Goal: Task Accomplishment & Management: Manage account settings

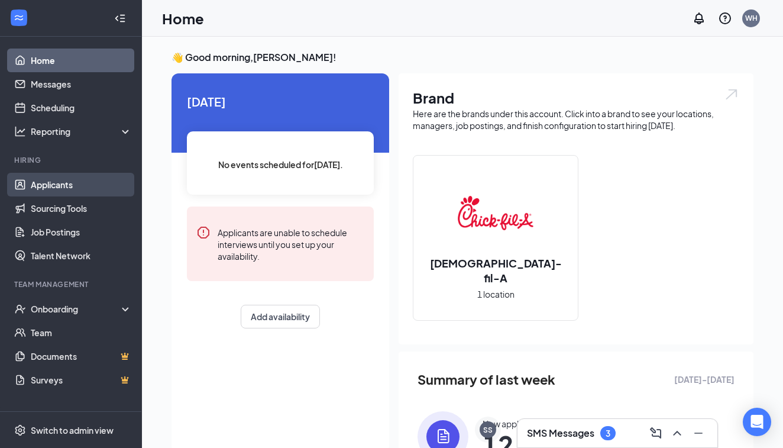
click at [72, 191] on link "Applicants" at bounding box center [81, 185] width 101 height 24
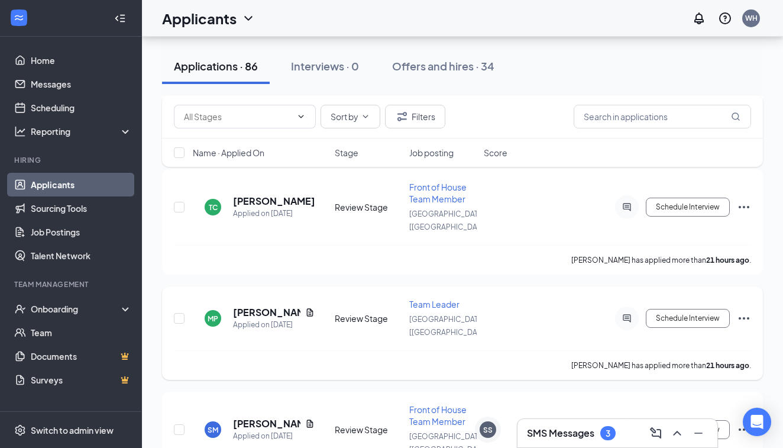
scroll to position [242, 0]
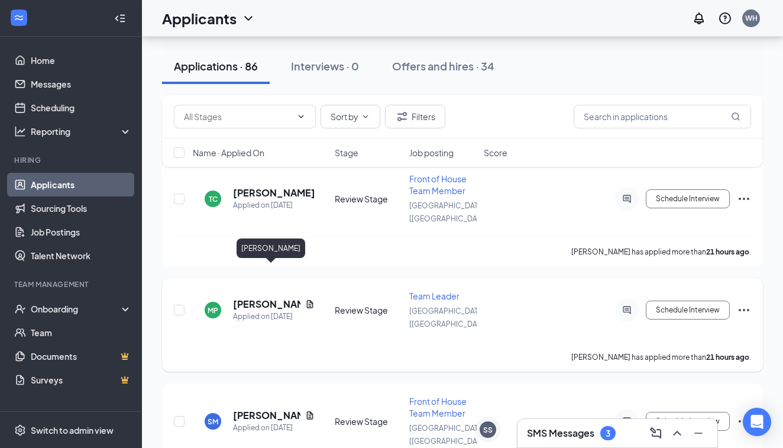
click at [278, 297] on h5 "[PERSON_NAME]" at bounding box center [266, 303] width 67 height 13
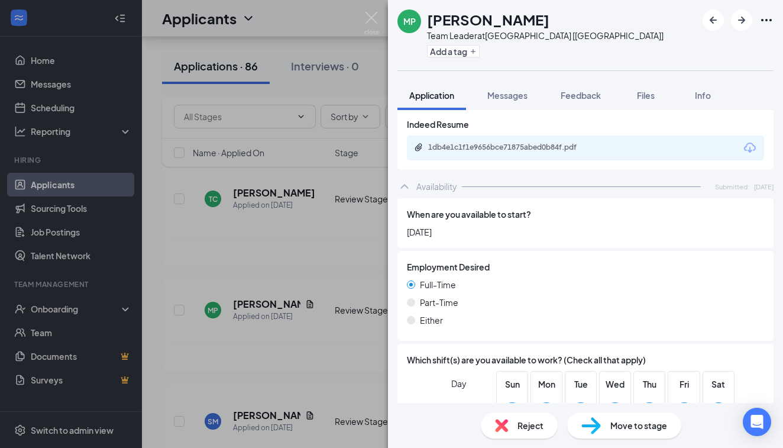
scroll to position [608, 0]
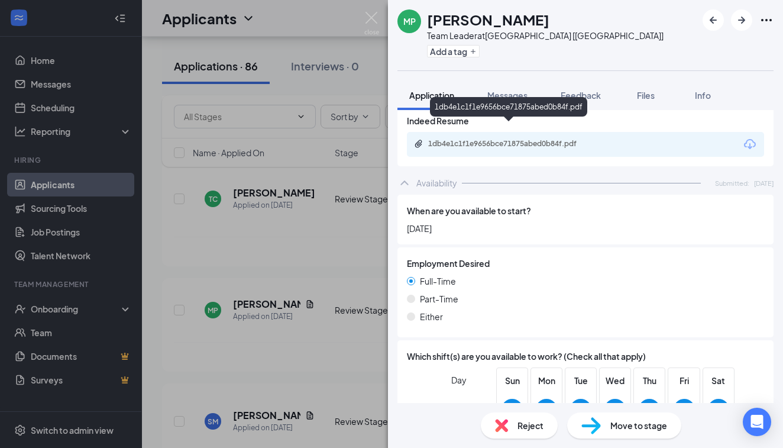
click at [554, 139] on div "1db4e1c1f1e9656bce71875abed0b84f.pdf" at bounding box center [511, 143] width 166 height 9
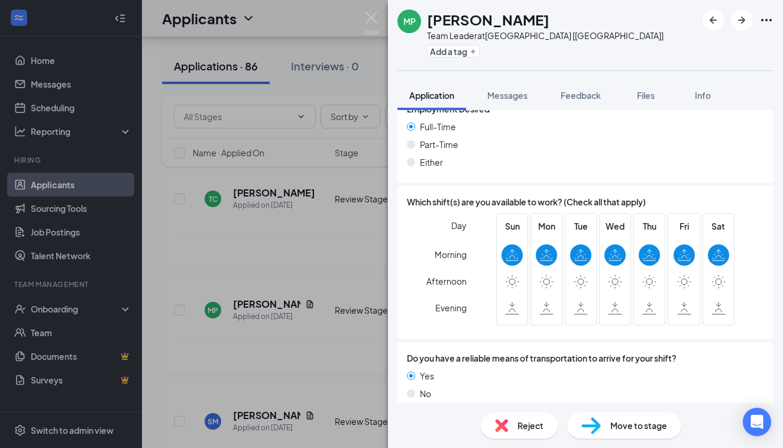
scroll to position [762, 0]
click at [576, 95] on span "Feedback" at bounding box center [580, 95] width 40 height 11
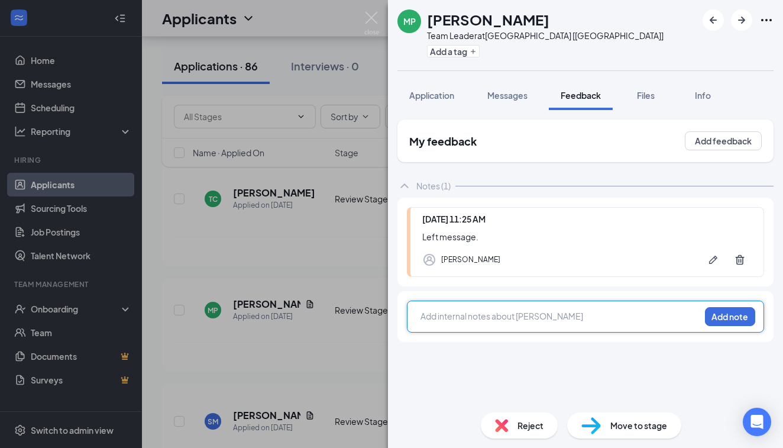
click at [497, 316] on div at bounding box center [560, 316] width 278 height 12
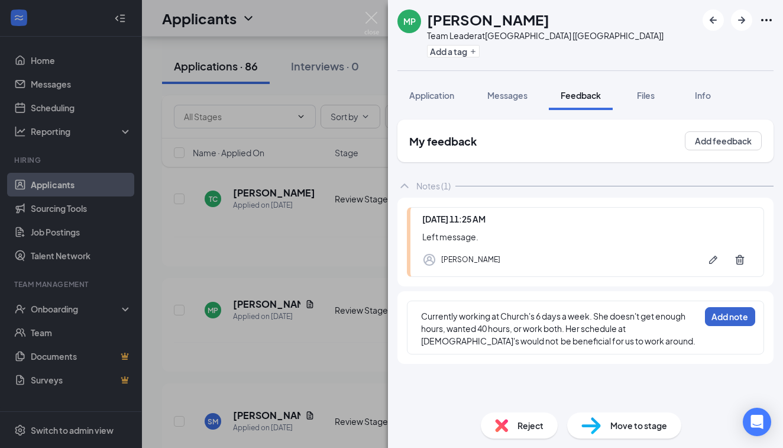
click at [728, 317] on button "Add note" at bounding box center [730, 316] width 50 height 19
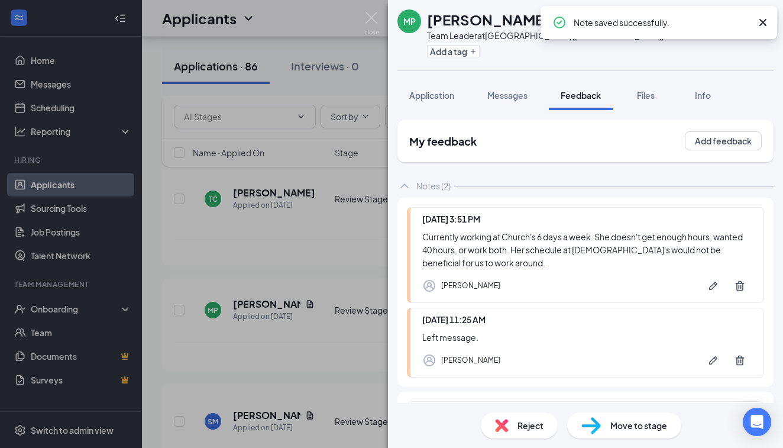
click at [525, 427] on span "Reject" at bounding box center [530, 425] width 26 height 13
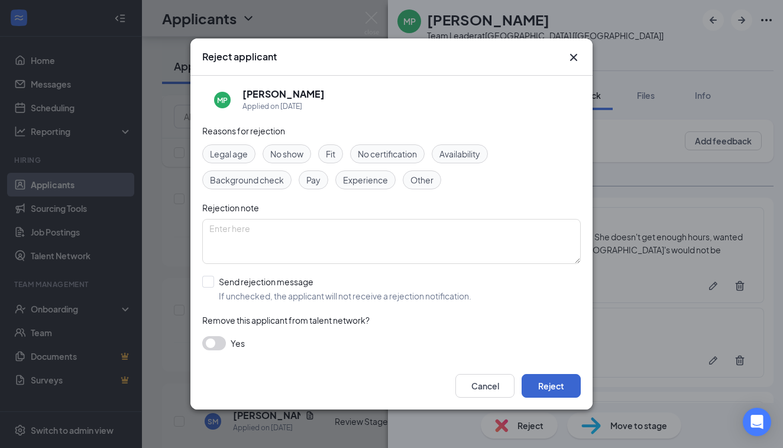
click at [534, 385] on button "Reject" at bounding box center [550, 386] width 59 height 24
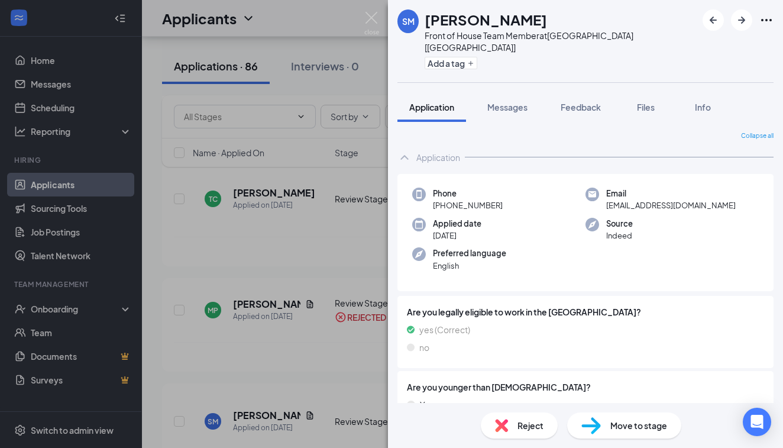
click at [297, 171] on div "SM [PERSON_NAME] Front of House Team Member at [GEOGRAPHIC_DATA] [[GEOGRAPHIC_D…" at bounding box center [391, 224] width 783 height 448
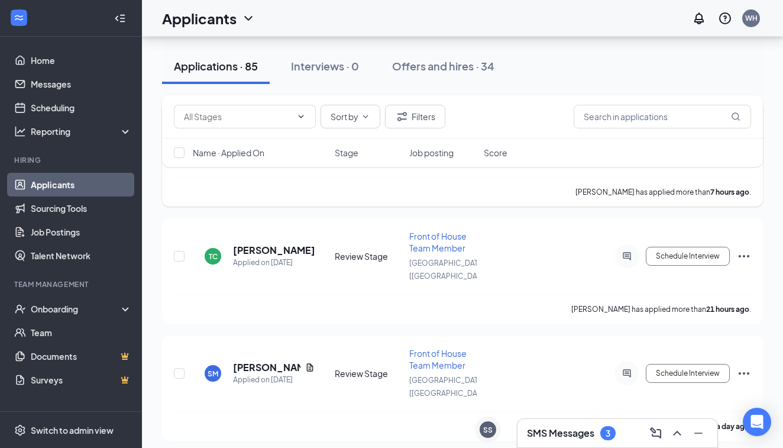
scroll to position [192, 0]
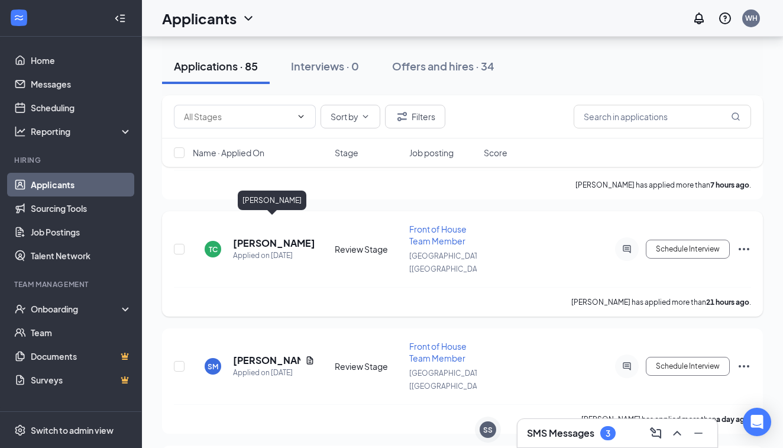
click at [293, 236] on h5 "[PERSON_NAME]" at bounding box center [274, 242] width 82 height 13
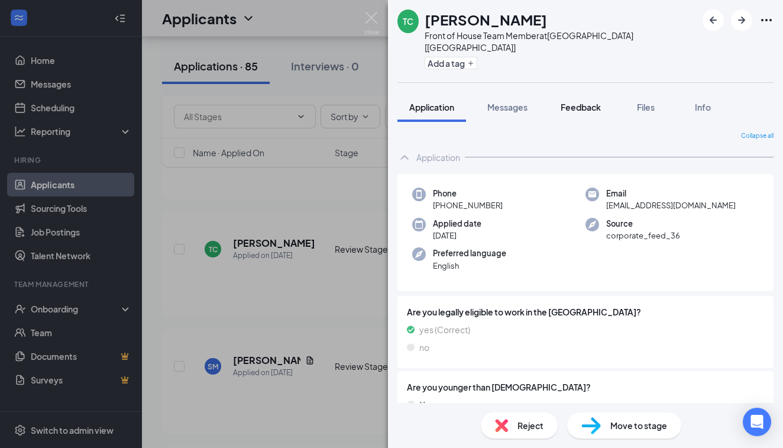
click at [571, 102] on span "Feedback" at bounding box center [580, 107] width 40 height 11
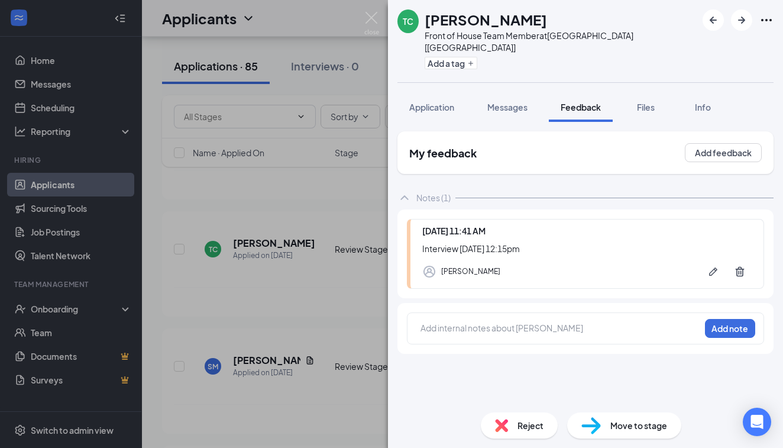
click at [269, 328] on div "TC [PERSON_NAME] Front of House Team Member at [GEOGRAPHIC_DATA] [[GEOGRAPHIC_D…" at bounding box center [391, 224] width 783 height 448
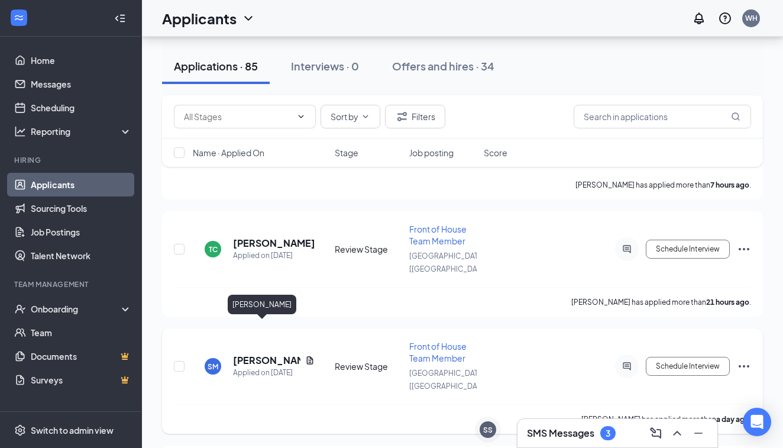
click at [269, 354] on h5 "[PERSON_NAME]" at bounding box center [266, 360] width 67 height 13
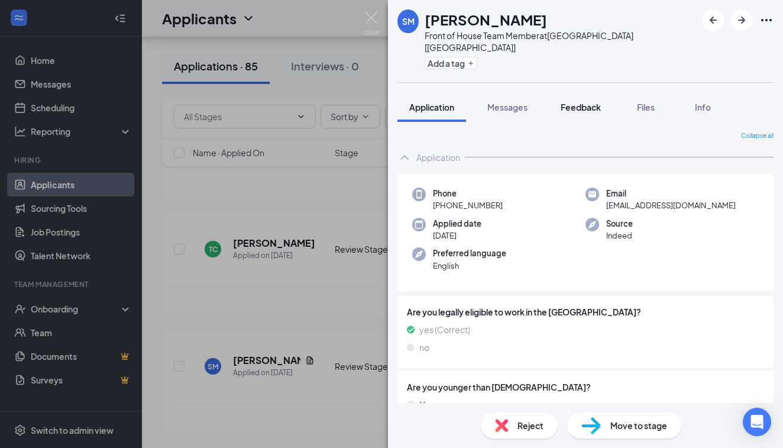
click at [578, 102] on span "Feedback" at bounding box center [580, 107] width 40 height 11
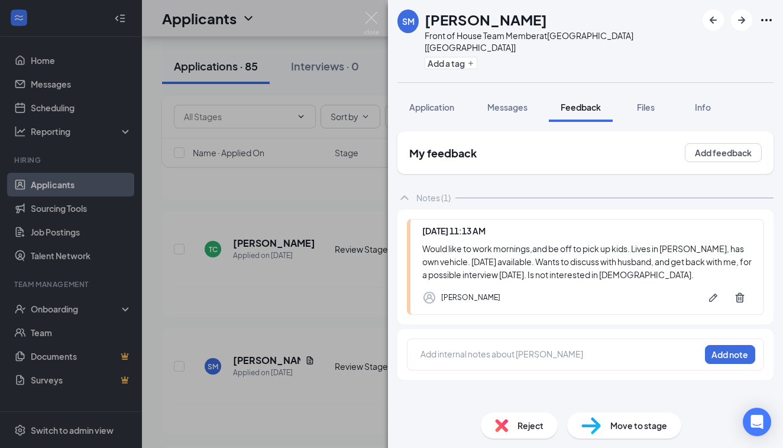
click at [257, 329] on div "SM [PERSON_NAME] Front of House Team Member at [GEOGRAPHIC_DATA] [[GEOGRAPHIC_D…" at bounding box center [391, 224] width 783 height 448
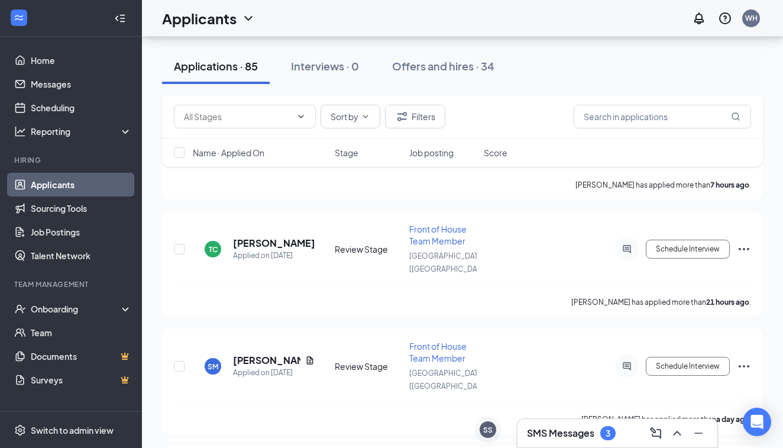
click at [257, 354] on h5 "[PERSON_NAME]" at bounding box center [266, 360] width 67 height 13
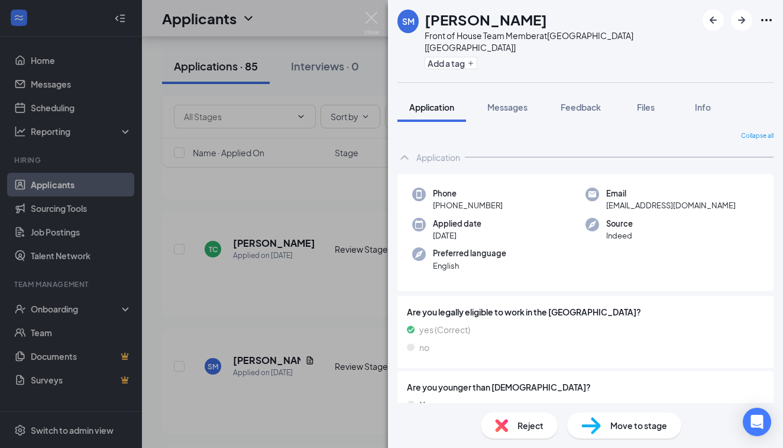
click at [274, 328] on div "SM [PERSON_NAME] Front of House Team Member at [GEOGRAPHIC_DATA] [[GEOGRAPHIC_D…" at bounding box center [391, 224] width 783 height 448
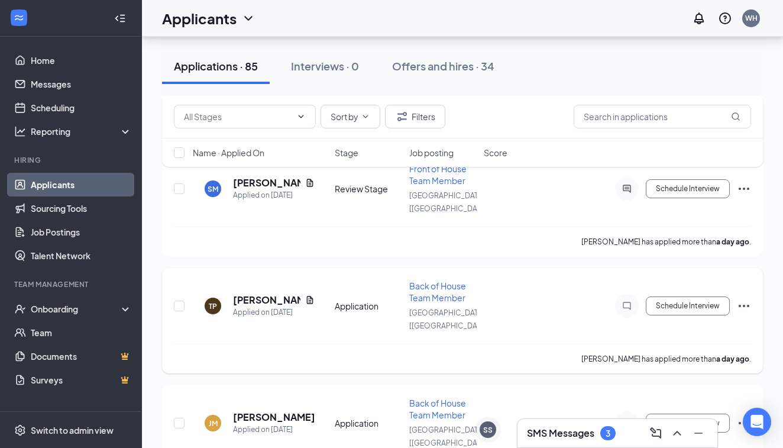
scroll to position [370, 0]
click at [273, 293] on h5 "[PERSON_NAME]" at bounding box center [266, 299] width 67 height 13
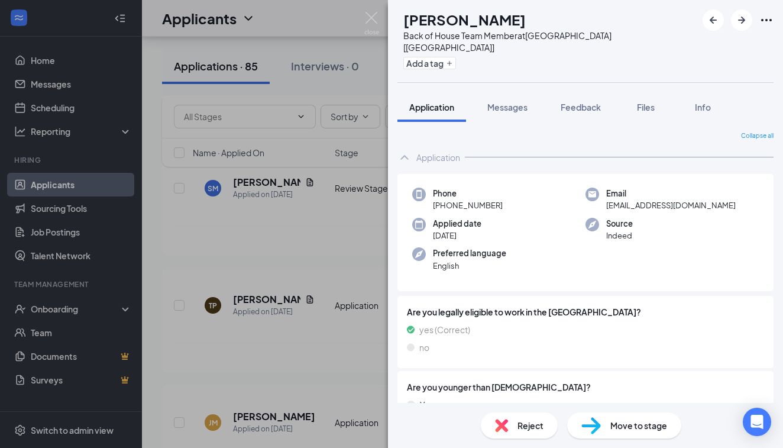
click at [284, 360] on div "TP [PERSON_NAME] Back of House Team Member at [GEOGRAPHIC_DATA] [[GEOGRAPHIC_DA…" at bounding box center [391, 224] width 783 height 448
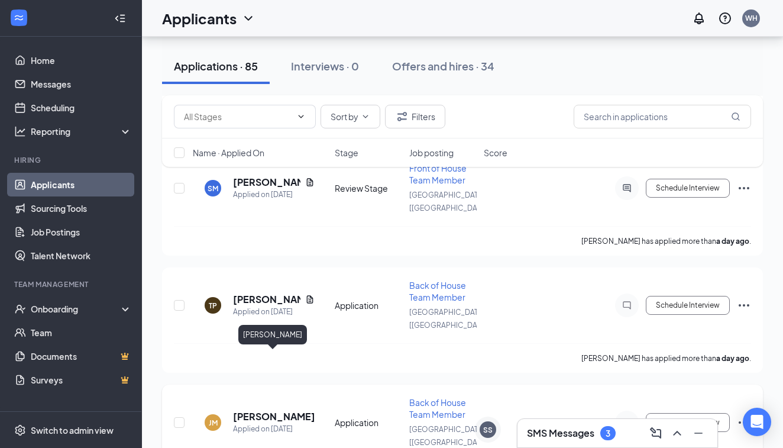
click at [285, 410] on h5 "[PERSON_NAME]" at bounding box center [274, 416] width 82 height 13
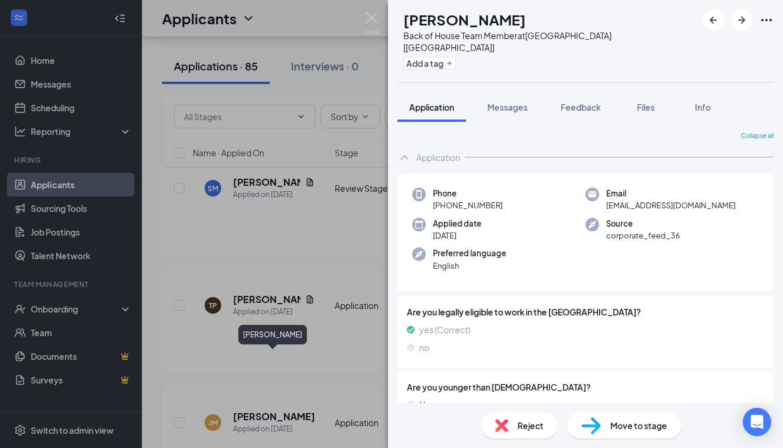
click at [285, 359] on div "[PERSON_NAME] Back of House Team Member at [GEOGRAPHIC_DATA] [[GEOGRAPHIC_DATA]…" at bounding box center [391, 224] width 783 height 448
